Goal: Check status: Check status

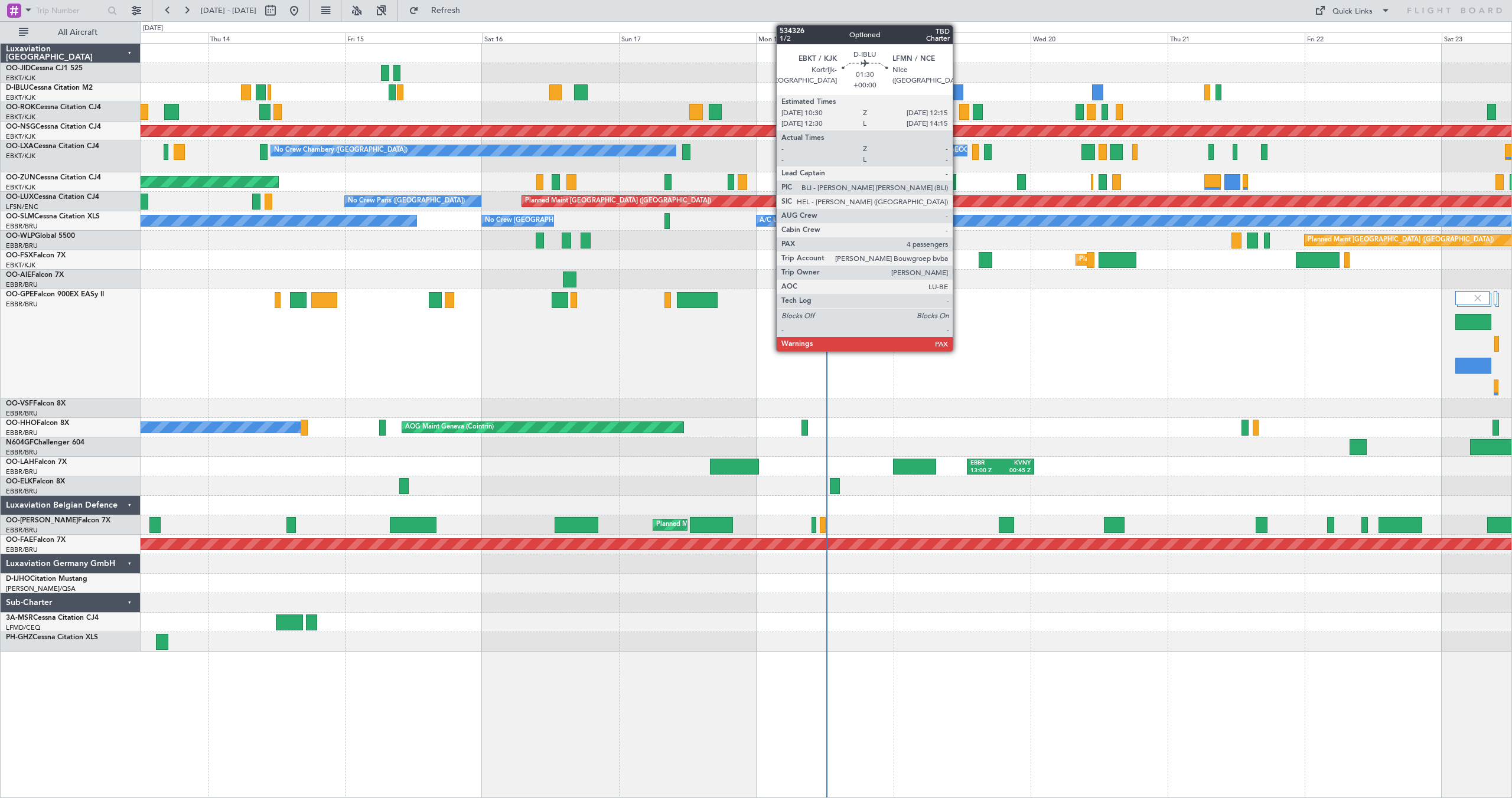
click at [958, 88] on div at bounding box center [958, 92] width 10 height 16
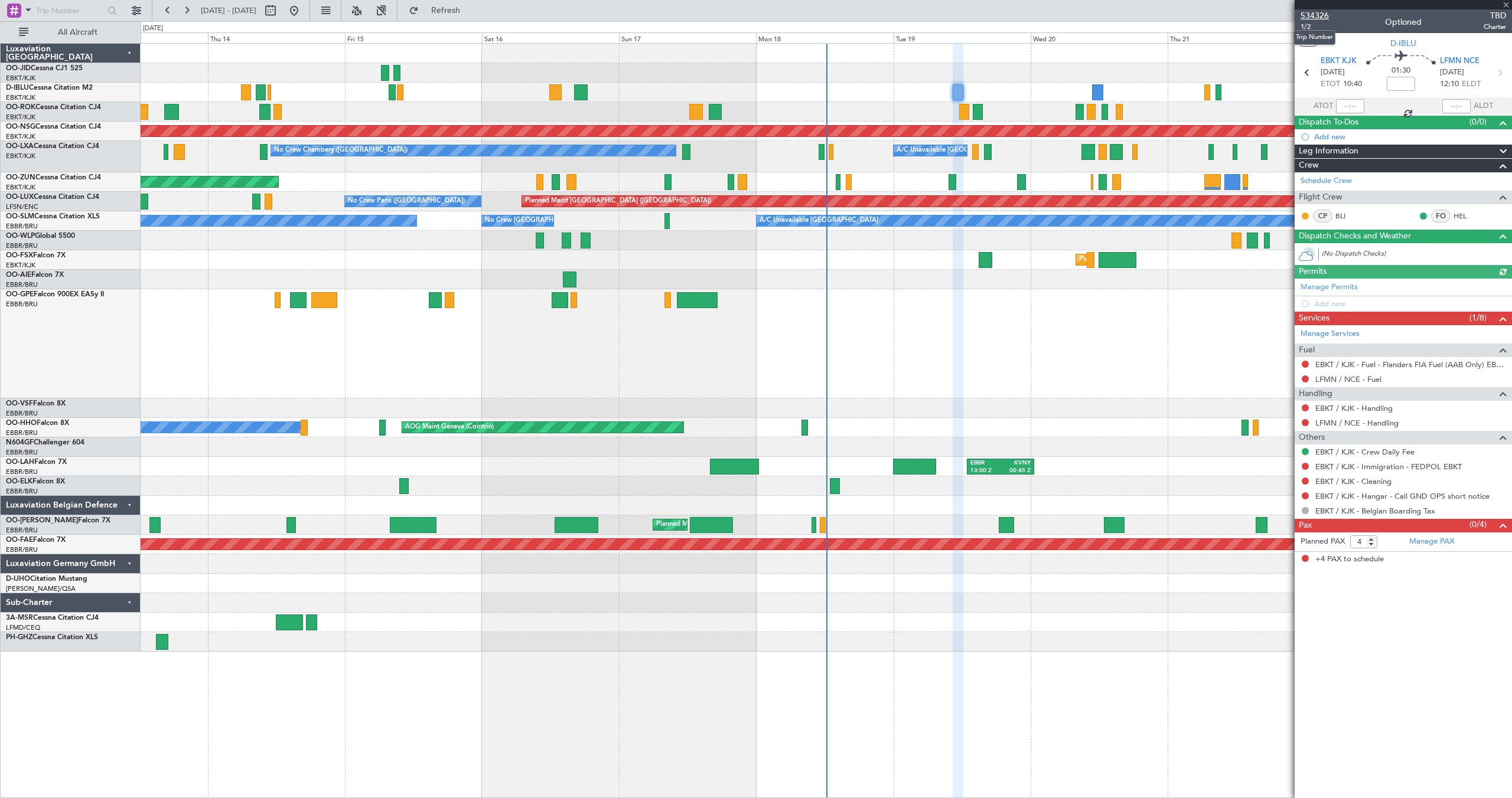
click at [1309, 11] on span "534326" at bounding box center [1315, 16] width 29 height 12
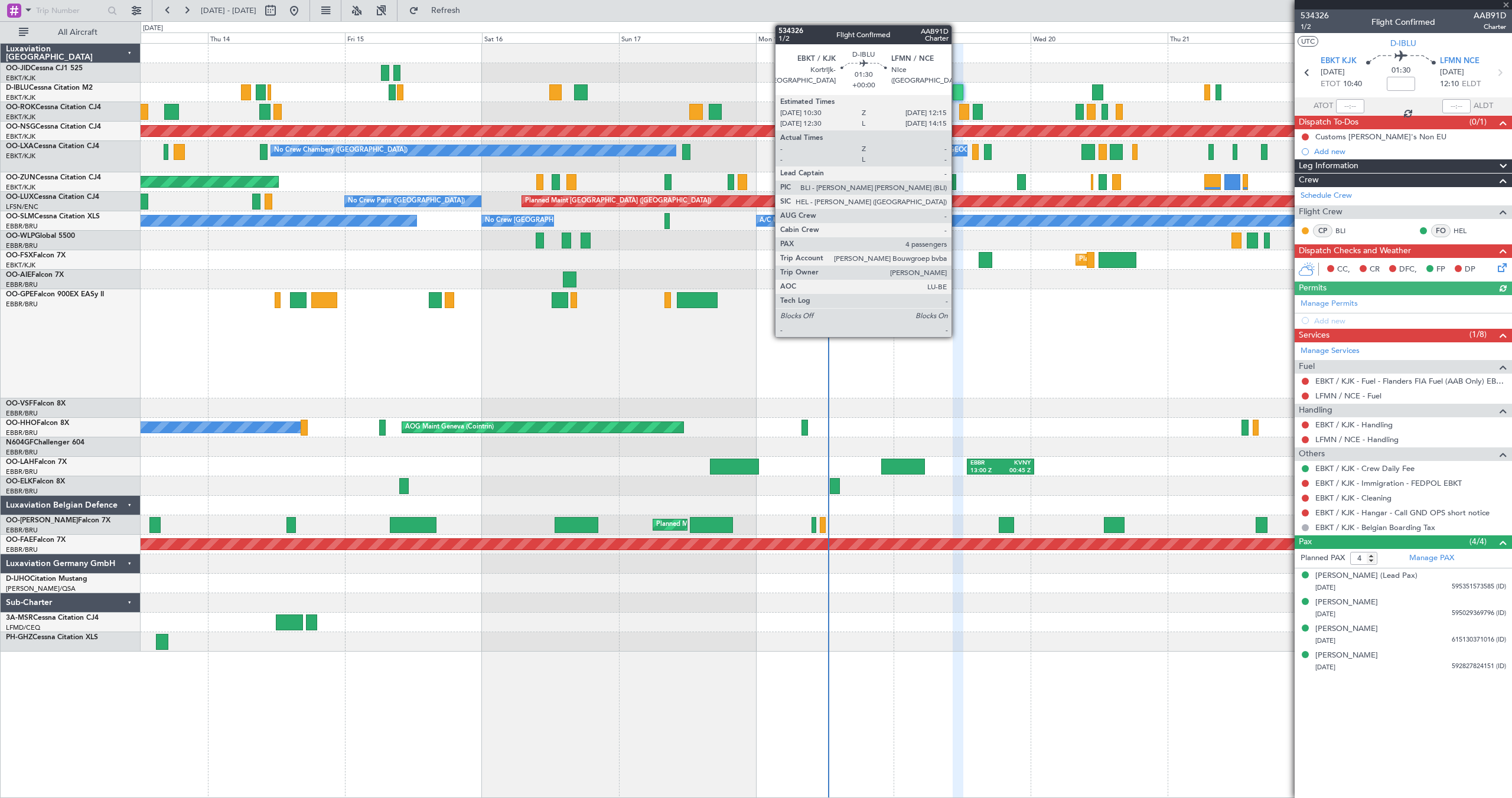
click at [957, 88] on div at bounding box center [958, 92] width 10 height 16
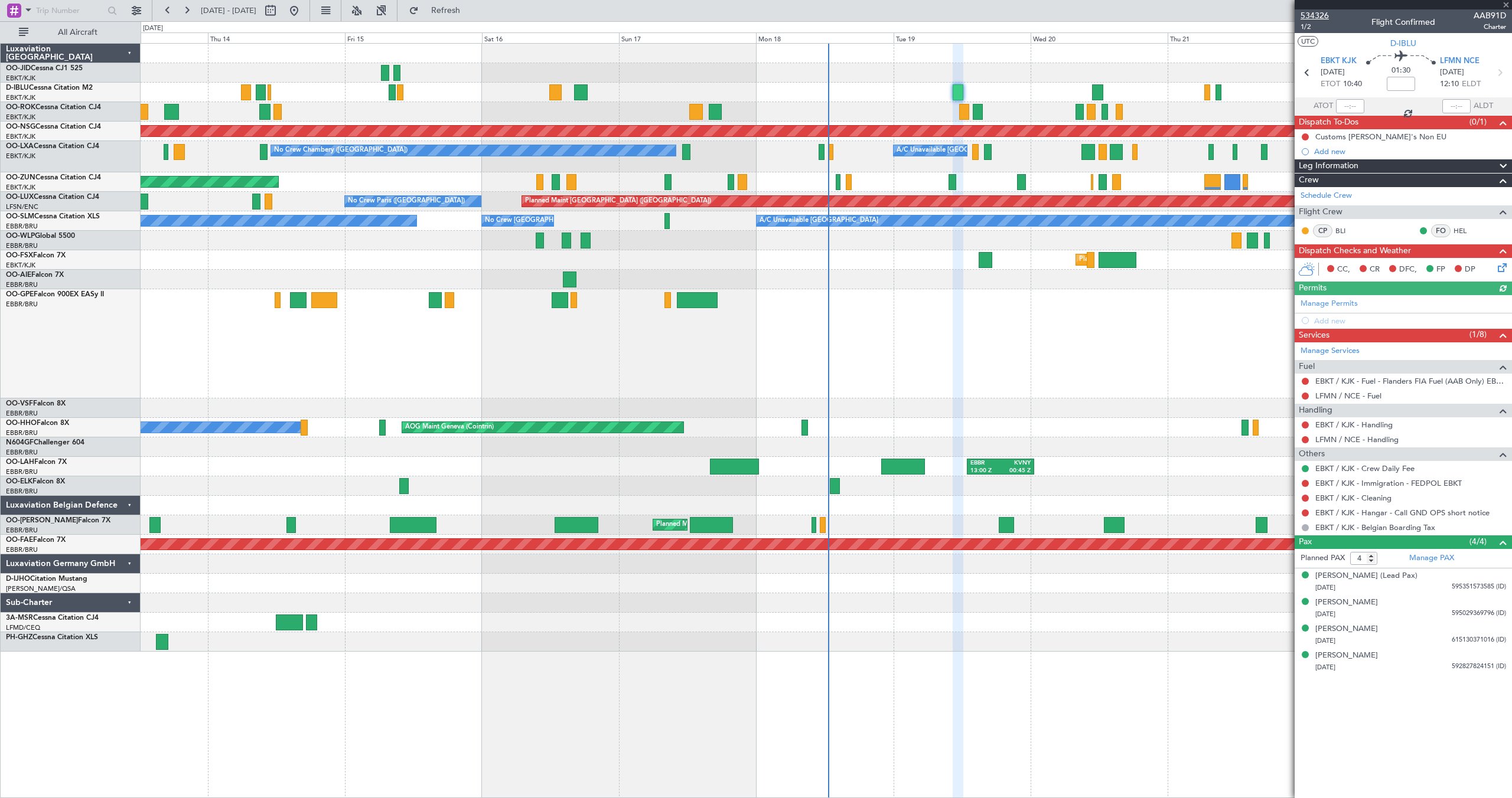
click at [1319, 16] on span "534326" at bounding box center [1315, 16] width 29 height 12
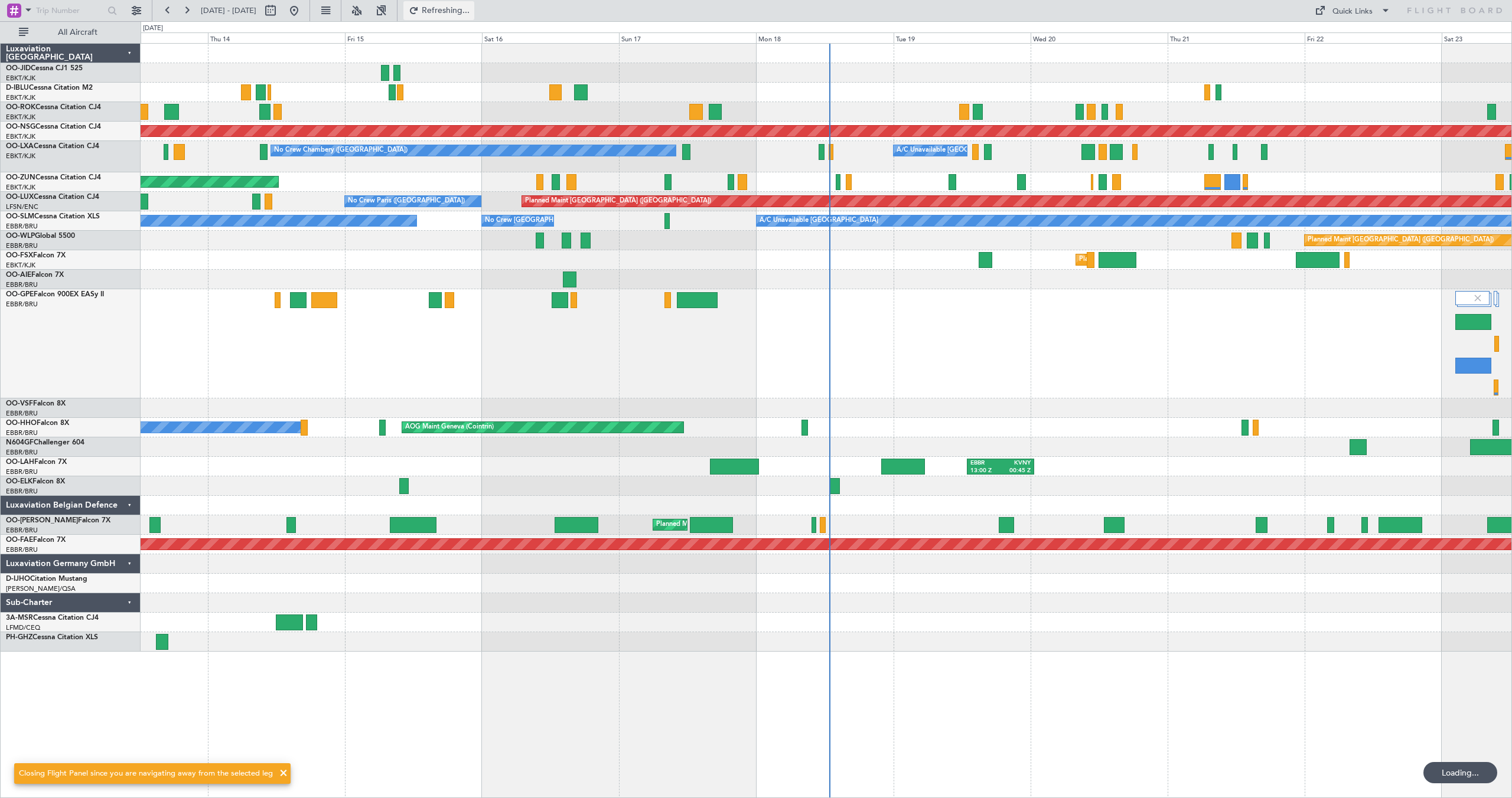
click at [456, 8] on button "Refreshing..." at bounding box center [439, 10] width 71 height 19
